Goal: Task Accomplishment & Management: Use online tool/utility

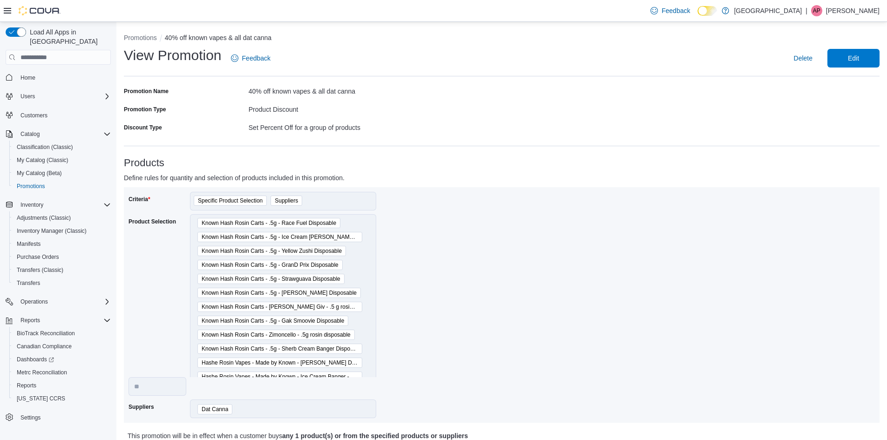
select select "**"
click at [37, 240] on span "Manifests" at bounding box center [29, 243] width 24 height 7
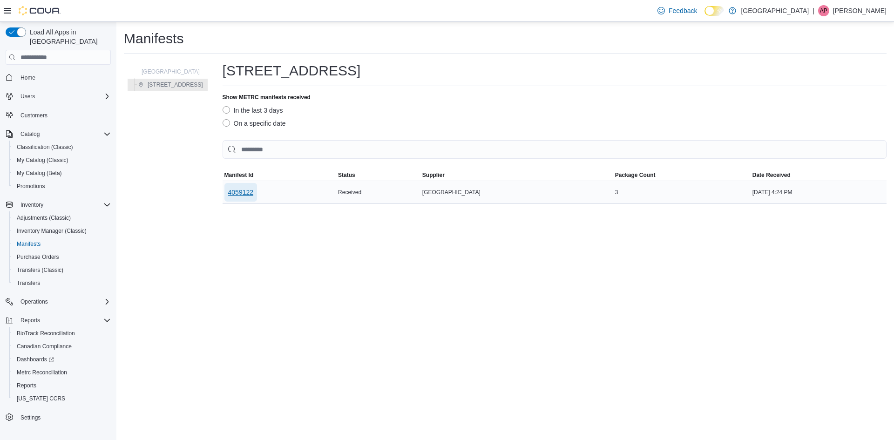
click at [228, 193] on span "4059122" at bounding box center [241, 192] width 26 height 9
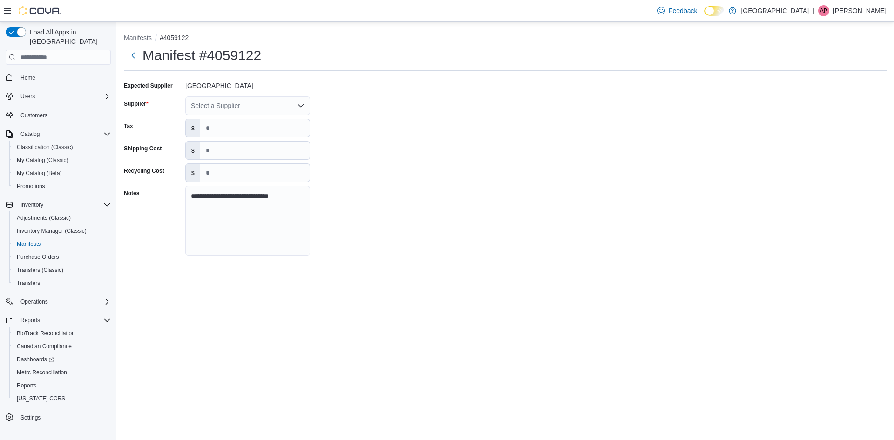
click at [218, 105] on div "Select a Supplier" at bounding box center [247, 105] width 125 height 19
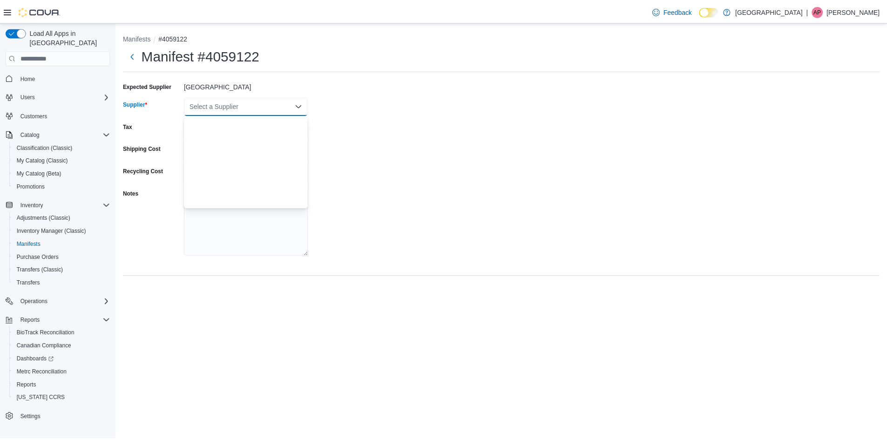
scroll to position [699, 0]
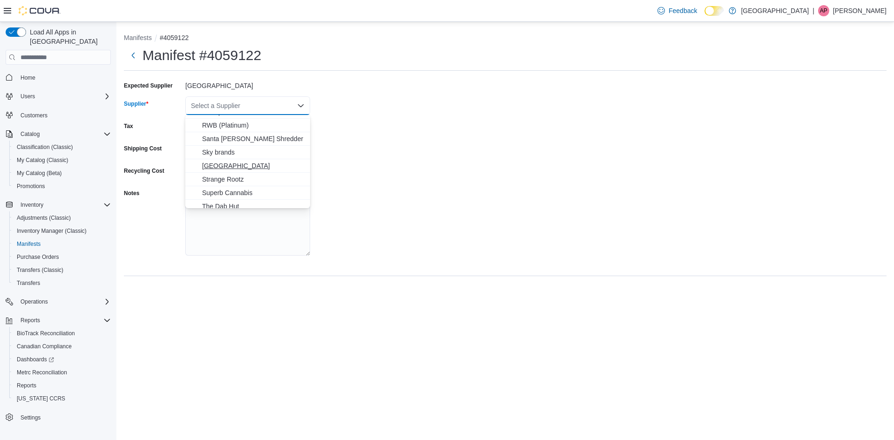
click at [236, 164] on span "[GEOGRAPHIC_DATA]" at bounding box center [253, 165] width 102 height 9
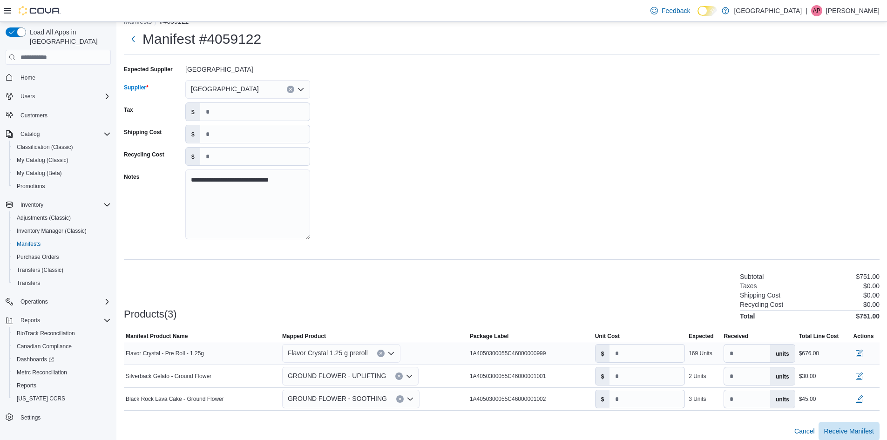
scroll to position [24, 0]
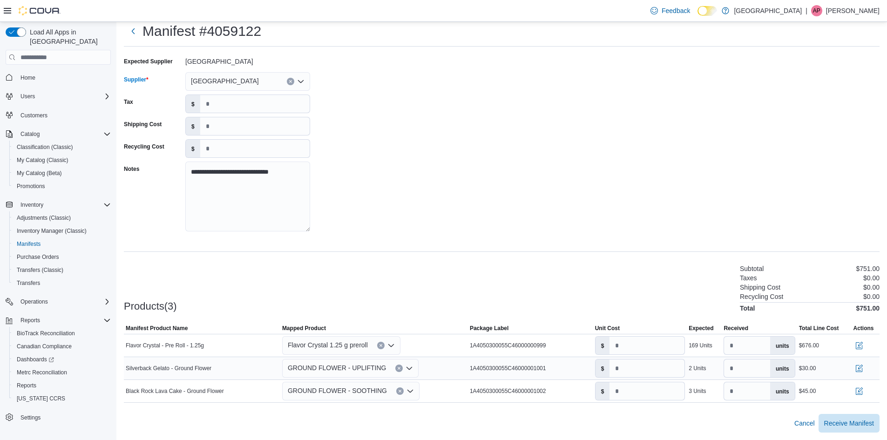
click at [372, 368] on span "GROUND FLOWER - UPLIFTING" at bounding box center [337, 367] width 99 height 11
type input "***"
click at [361, 393] on button "GROUND FLOWER - [MEDICAL_DATA] ANCED" at bounding box center [335, 398] width 102 height 14
click at [354, 396] on span "GROUND FLOWER - SOOTHING" at bounding box center [337, 390] width 99 height 11
type input "****"
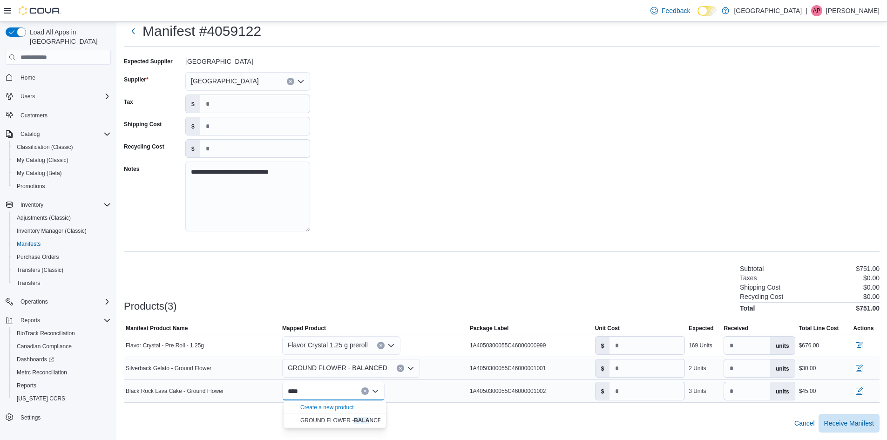
click at [353, 421] on span "GROUND FLOWER - BALA NCED" at bounding box center [342, 420] width 85 height 7
click at [865, 420] on span "Receive Manifest" at bounding box center [850, 422] width 50 height 9
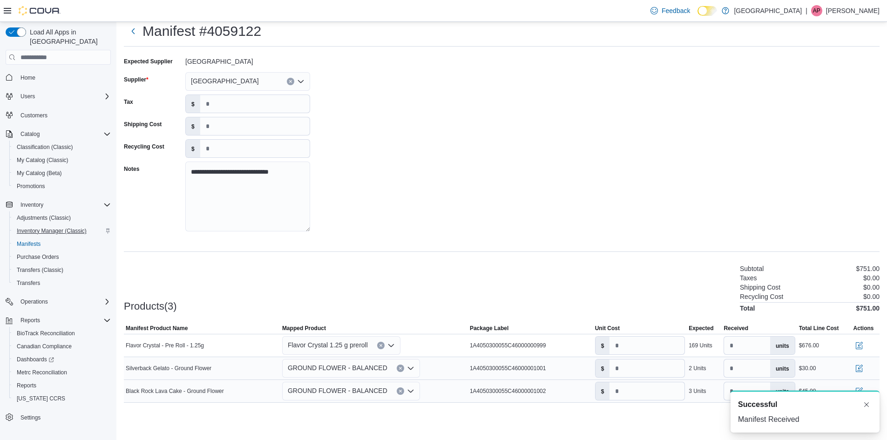
scroll to position [0, 0]
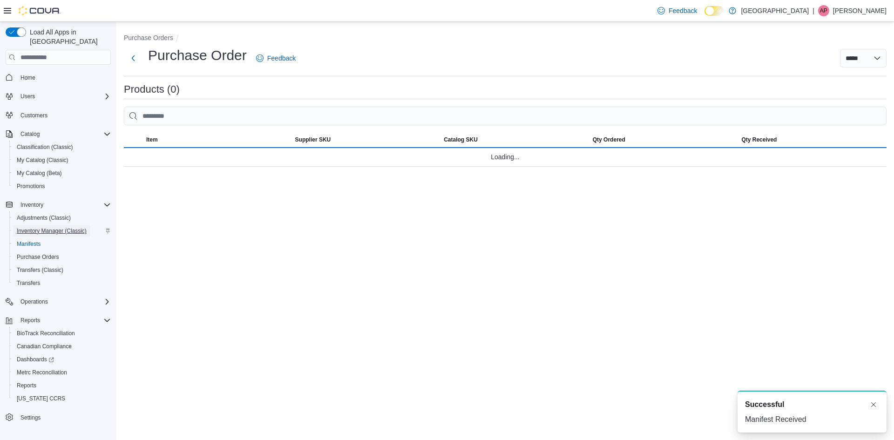
click at [69, 227] on span "Inventory Manager (Classic)" at bounding box center [52, 230] width 70 height 7
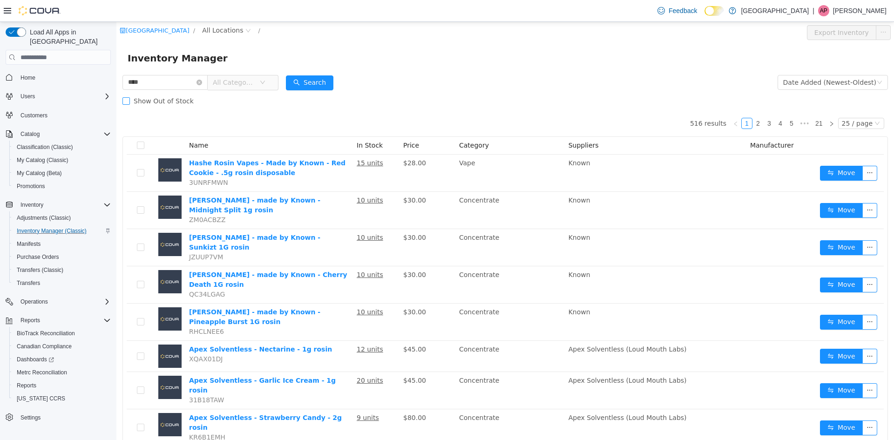
type input "****"
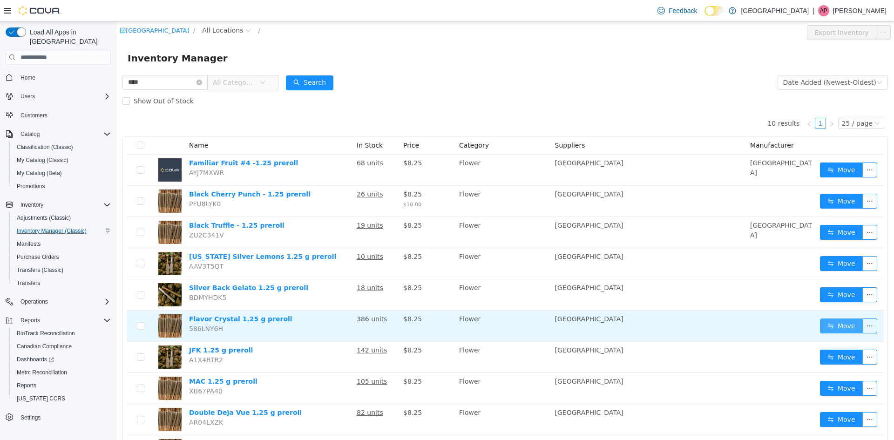
click at [852, 323] on button "Move" at bounding box center [841, 326] width 43 height 15
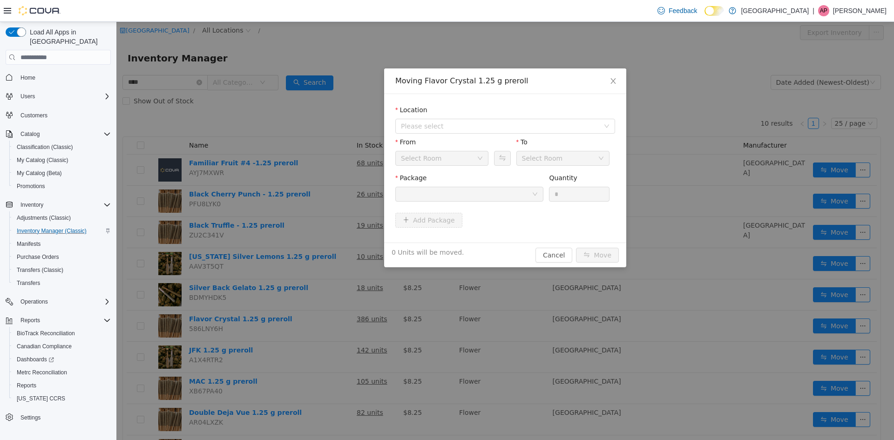
click at [454, 147] on div "From" at bounding box center [442, 144] width 93 height 14
click at [459, 135] on div "Location Please select" at bounding box center [506, 121] width 220 height 32
click at [459, 129] on span "Please select" at bounding box center [500, 126] width 198 height 9
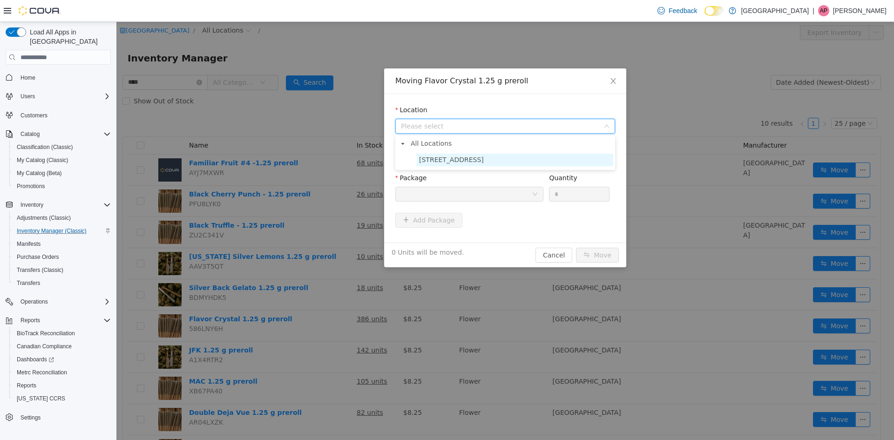
click at [449, 159] on span "[STREET_ADDRESS]" at bounding box center [451, 159] width 65 height 7
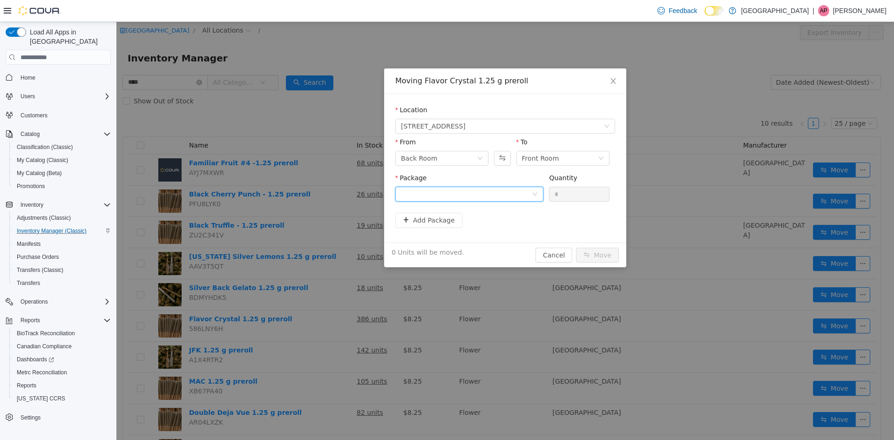
click at [452, 198] on div at bounding box center [466, 194] width 131 height 14
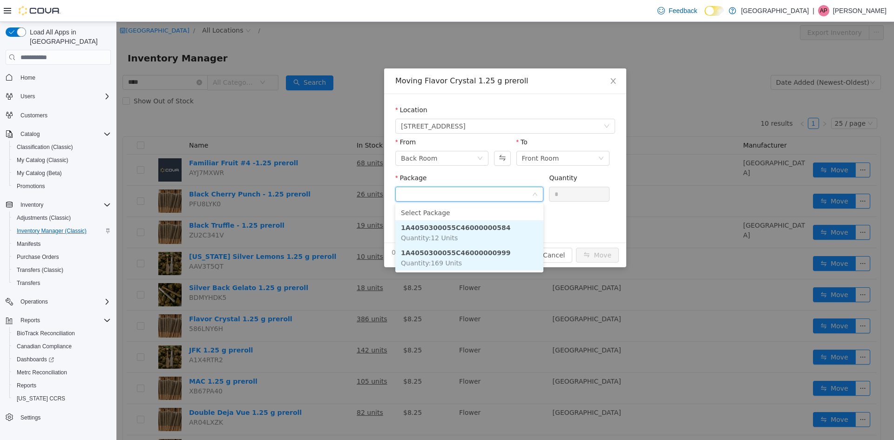
click at [469, 253] on strong "1A4050300055C46000000999" at bounding box center [455, 252] width 109 height 7
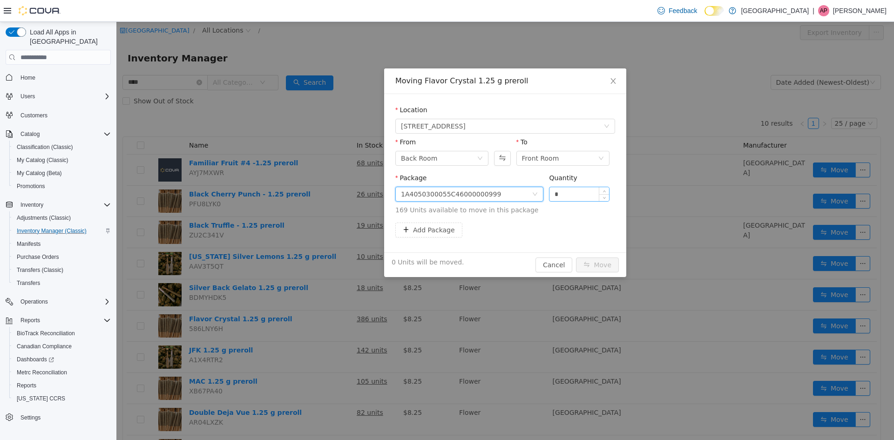
click at [567, 194] on input "*" at bounding box center [580, 194] width 60 height 14
click at [567, 193] on input "*" at bounding box center [580, 194] width 60 height 14
type input "****"
click at [576, 258] on button "Move" at bounding box center [597, 265] width 43 height 15
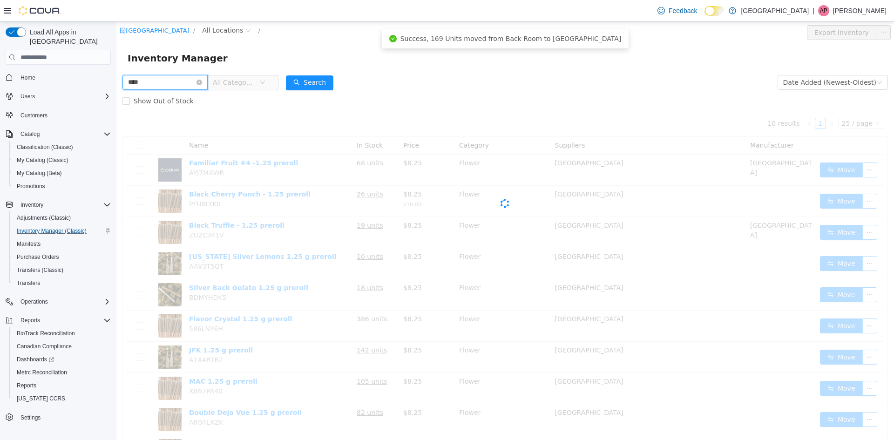
click at [169, 82] on input "****" at bounding box center [165, 82] width 85 height 15
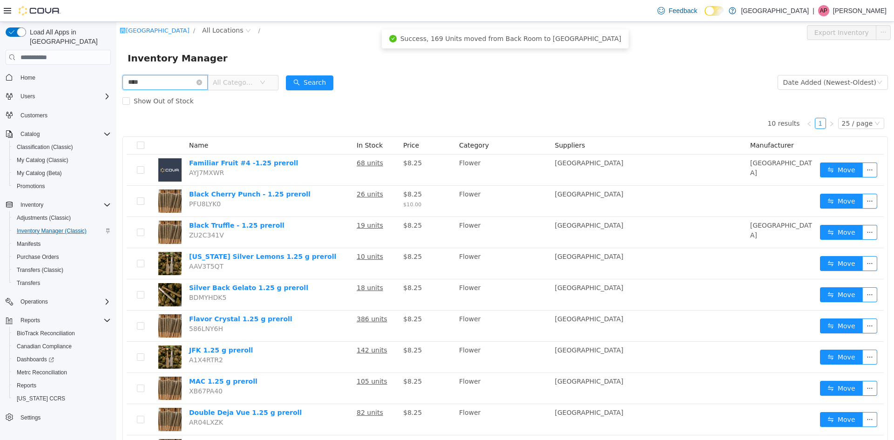
click at [169, 82] on input "****" at bounding box center [165, 82] width 85 height 15
type input "******"
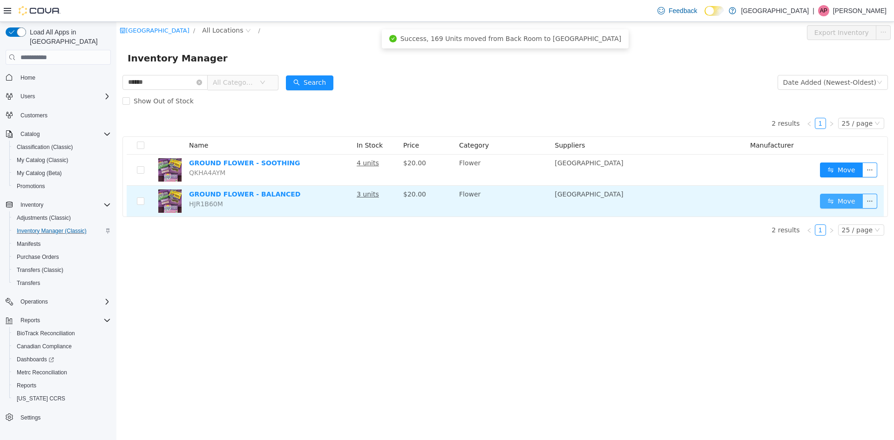
drag, startPoint x: 823, startPoint y: 191, endPoint x: 833, endPoint y: 201, distance: 14.2
click at [828, 195] on td "Move" at bounding box center [851, 201] width 68 height 31
click at [833, 201] on button "Move" at bounding box center [841, 201] width 43 height 15
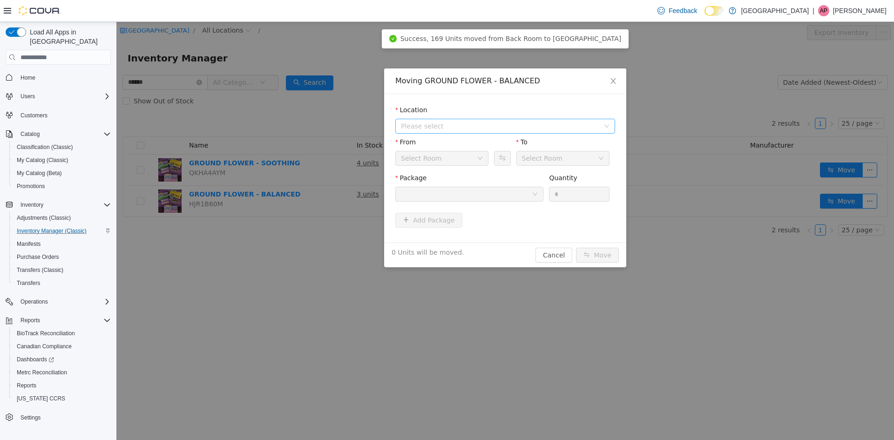
click at [449, 125] on span "Please select" at bounding box center [500, 126] width 198 height 9
click at [454, 157] on span "[STREET_ADDRESS]" at bounding box center [451, 159] width 65 height 7
click at [470, 194] on div at bounding box center [466, 194] width 131 height 14
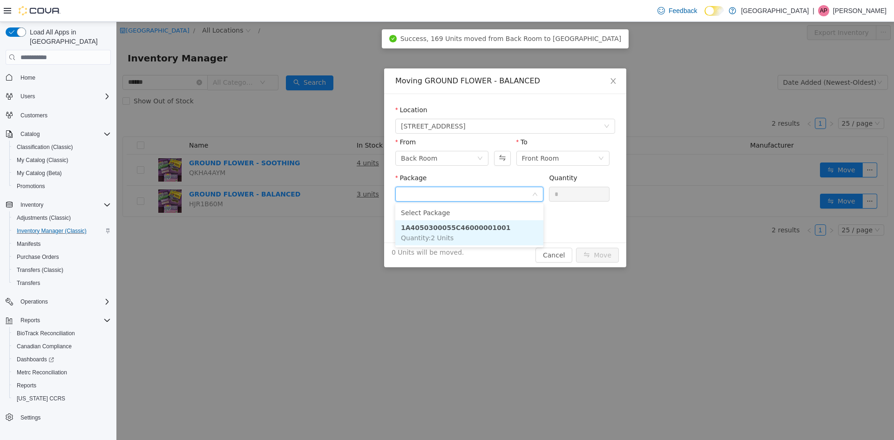
click at [469, 234] on li "1A4050300055C46000001001 Quantity : 2 Units" at bounding box center [470, 232] width 148 height 25
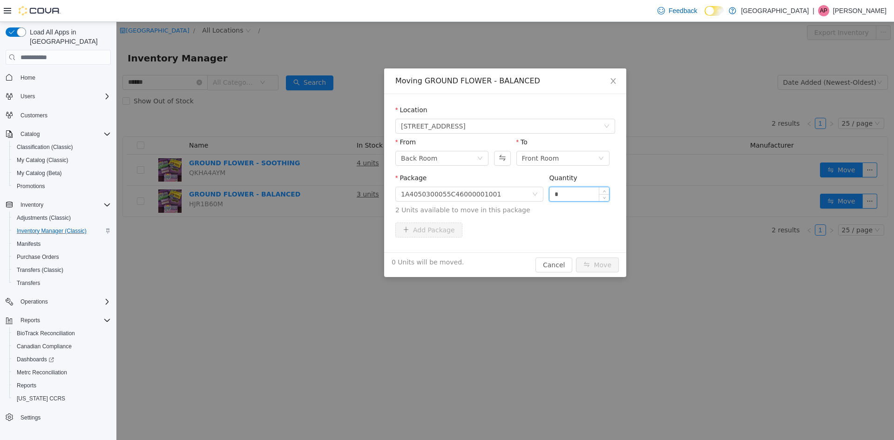
click at [568, 198] on input "*" at bounding box center [580, 194] width 60 height 14
type input "*"
click at [576, 258] on button "Move" at bounding box center [597, 265] width 43 height 15
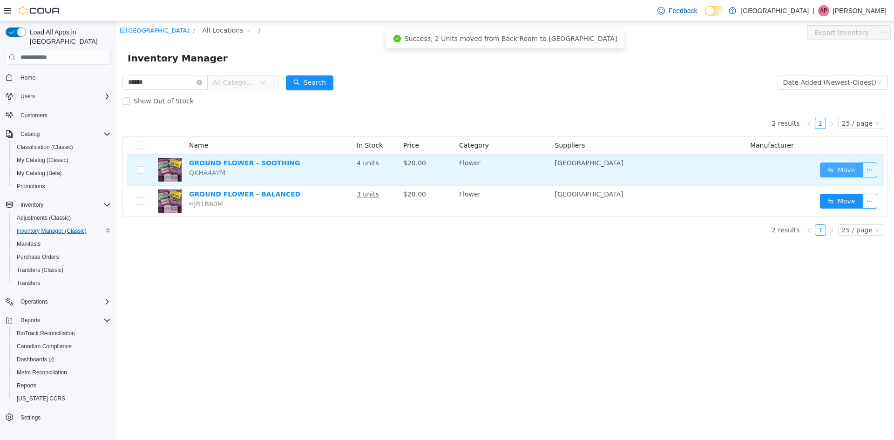
click at [851, 166] on button "Move" at bounding box center [841, 170] width 43 height 15
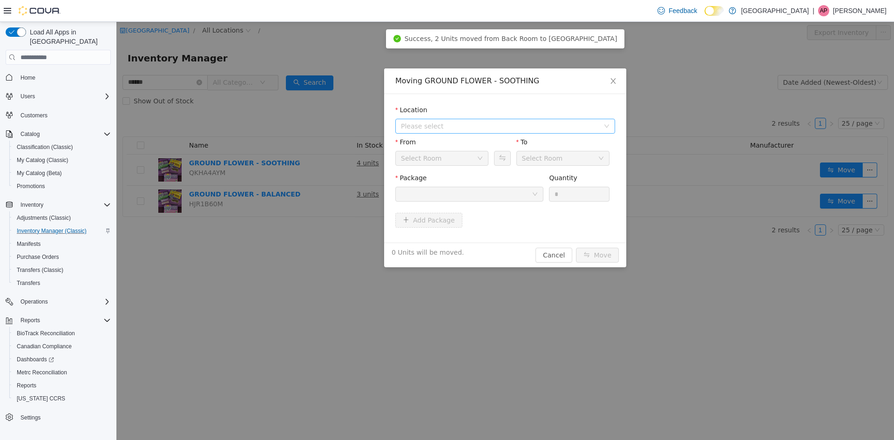
click at [507, 123] on span "Please select" at bounding box center [500, 126] width 198 height 9
click at [478, 164] on span "[STREET_ADDRESS]" at bounding box center [515, 160] width 197 height 13
click at [532, 189] on div at bounding box center [466, 194] width 131 height 14
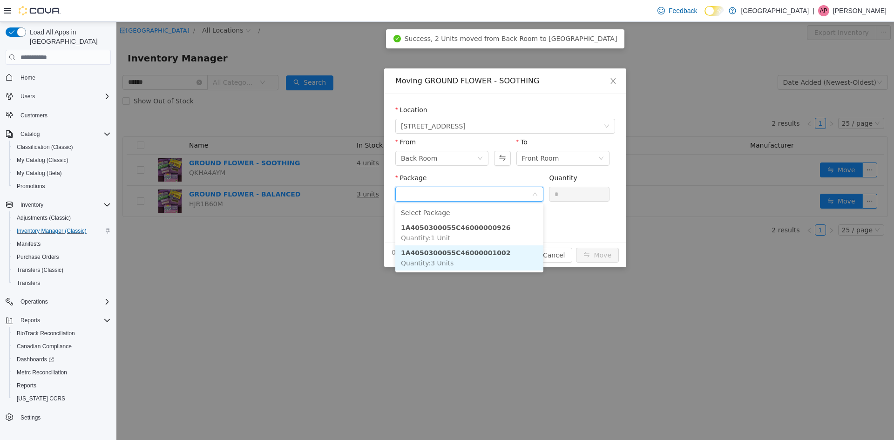
click at [485, 254] on strong "1A4050300055C46000001002" at bounding box center [455, 252] width 109 height 7
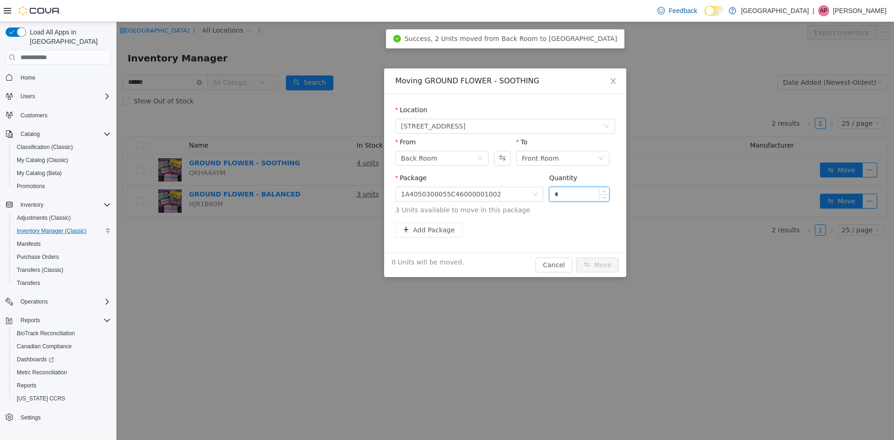
click at [576, 193] on input "*" at bounding box center [580, 194] width 60 height 14
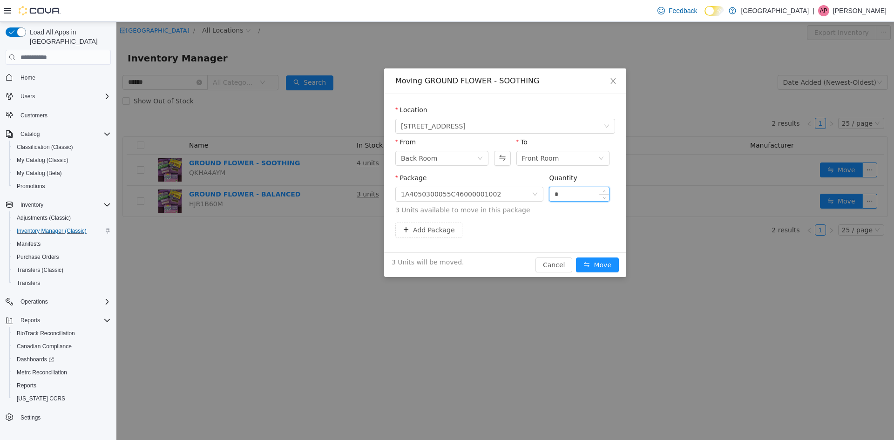
type input "*"
click at [576, 258] on button "Move" at bounding box center [597, 265] width 43 height 15
